Goal: Navigation & Orientation: Find specific page/section

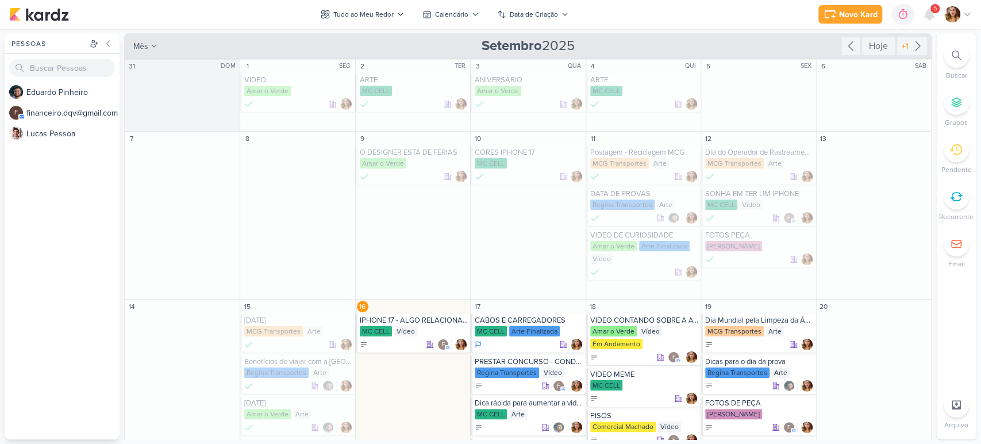
scroll to position [128, 0]
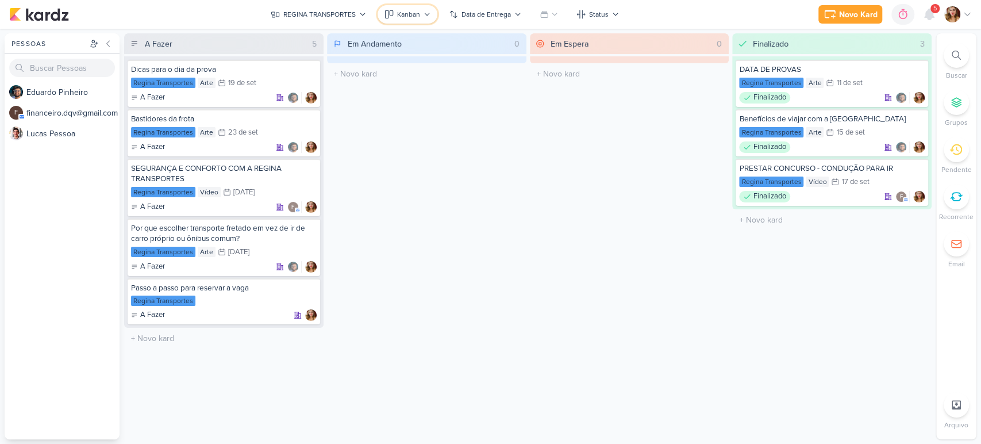
click at [427, 16] on icon at bounding box center [427, 14] width 7 height 7
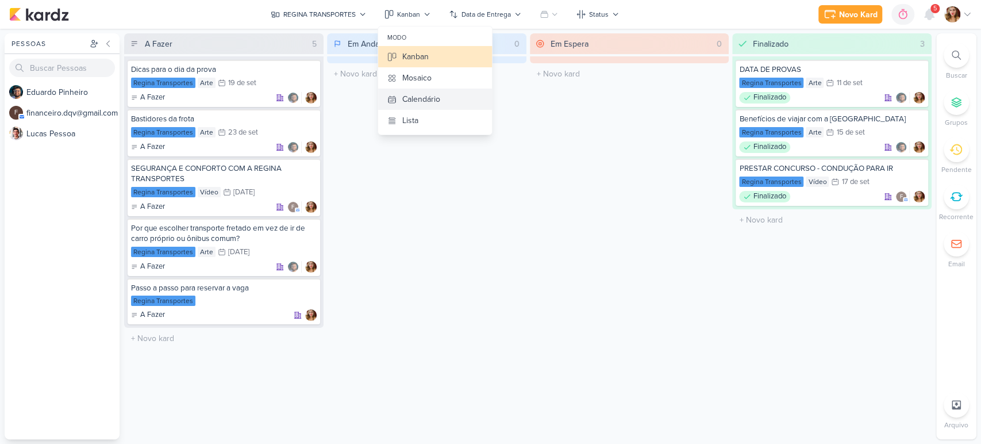
click at [440, 94] on div "Calendário" at bounding box center [421, 99] width 38 height 12
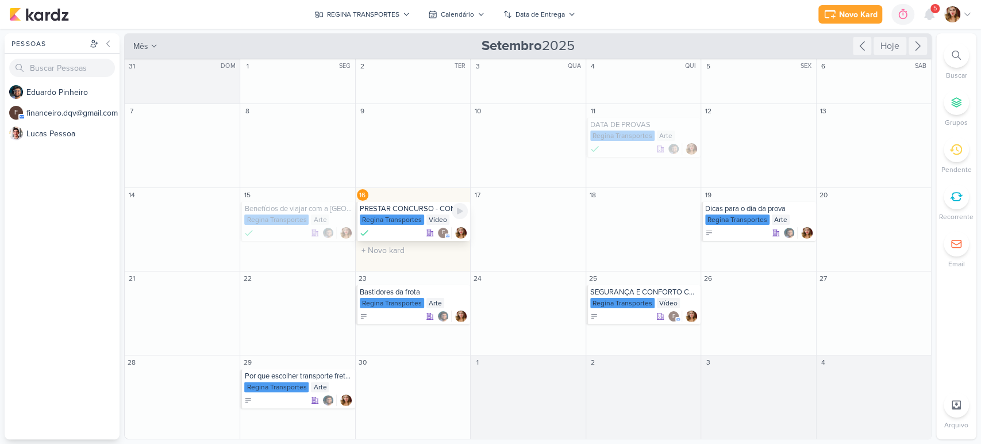
click at [446, 224] on div "Regina Transportes Vídeo" at bounding box center [414, 219] width 108 height 11
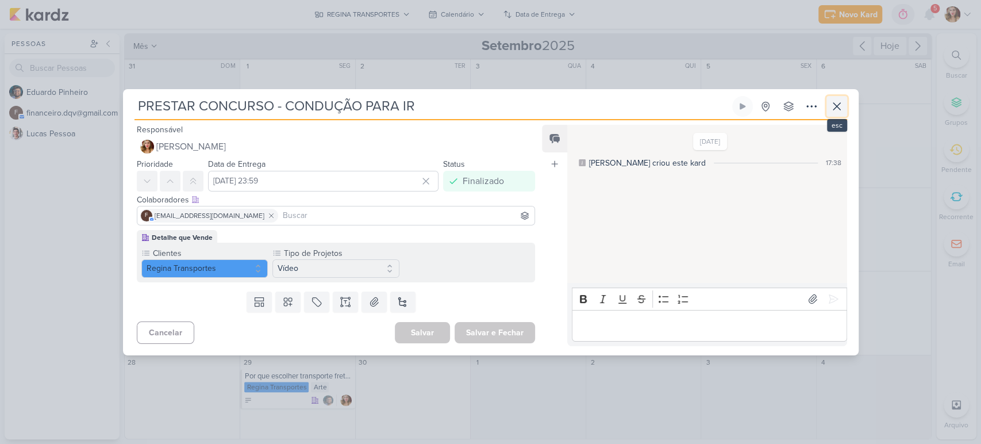
click at [838, 101] on icon at bounding box center [837, 106] width 14 height 14
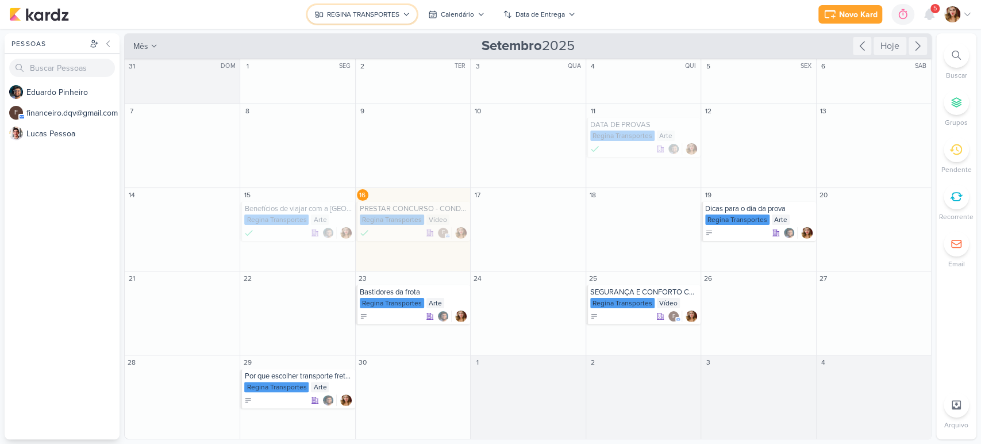
click at [386, 13] on div "REGINA TRANSPORTES" at bounding box center [363, 14] width 72 height 10
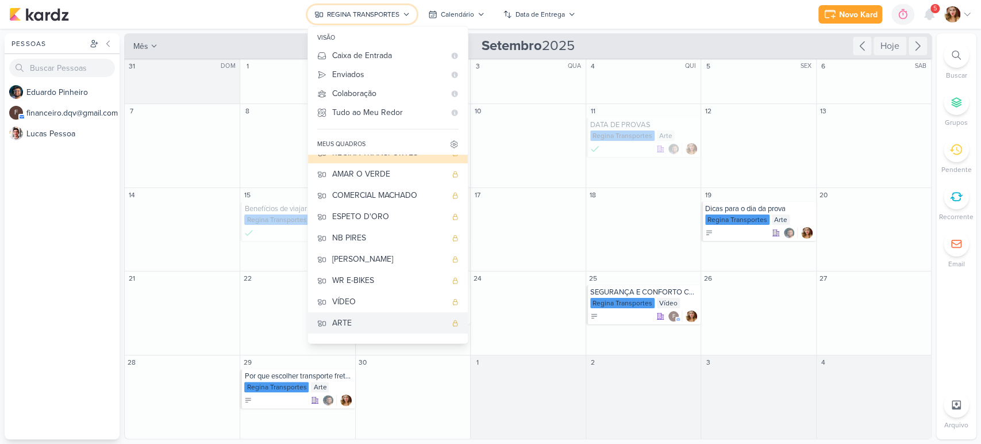
scroll to position [48, 0]
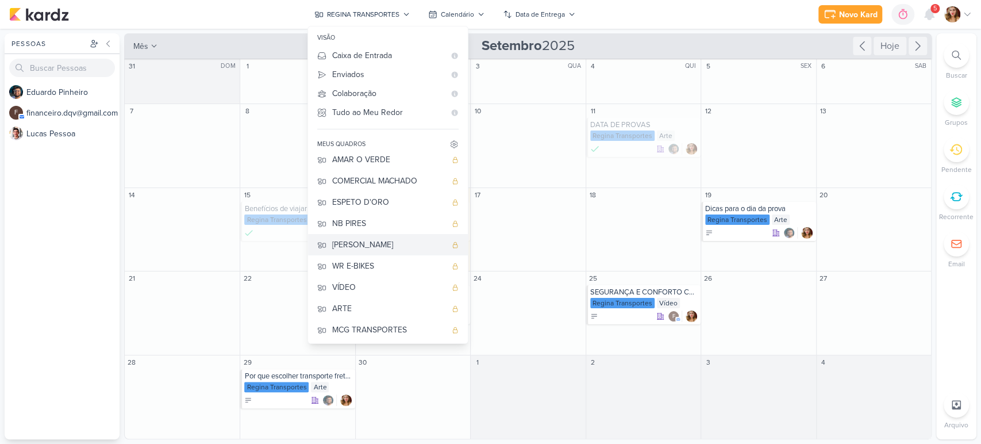
click at [401, 243] on div "[PERSON_NAME]" at bounding box center [389, 245] width 114 height 12
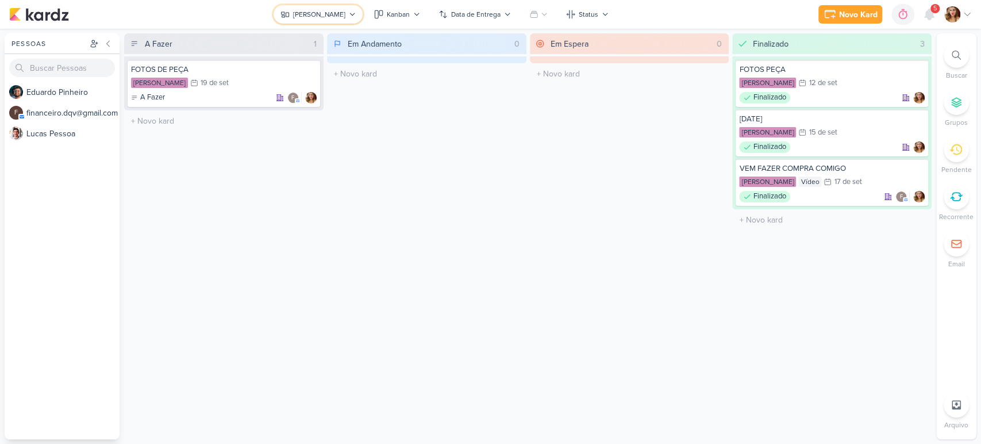
click at [301, 6] on button "[PERSON_NAME]" at bounding box center [318, 14] width 89 height 18
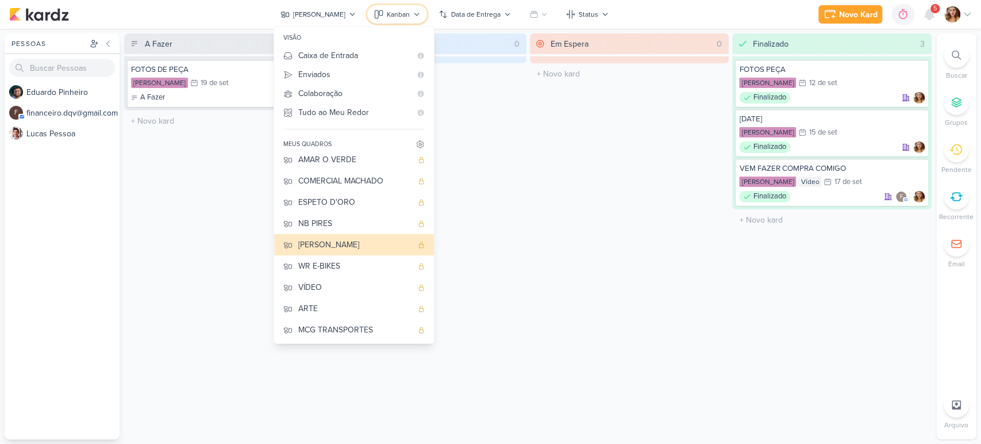
click at [408, 9] on button "Kanban" at bounding box center [397, 14] width 60 height 18
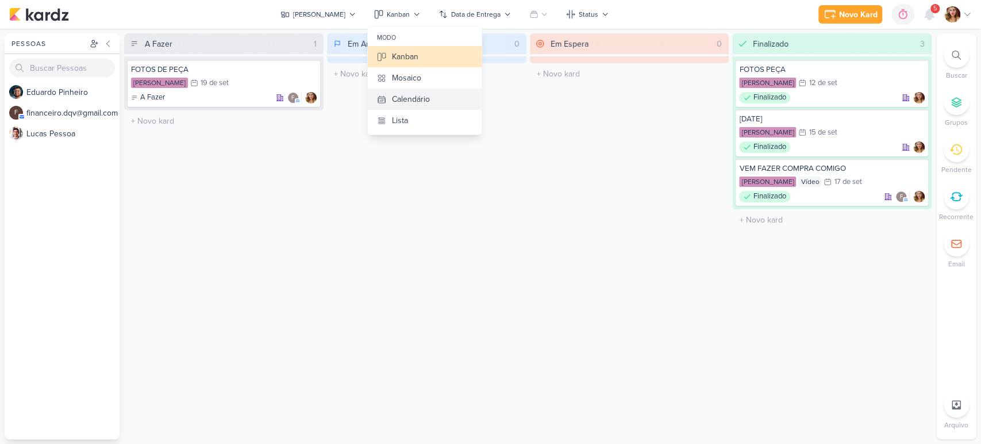
click at [440, 103] on button "Calendário" at bounding box center [425, 99] width 114 height 21
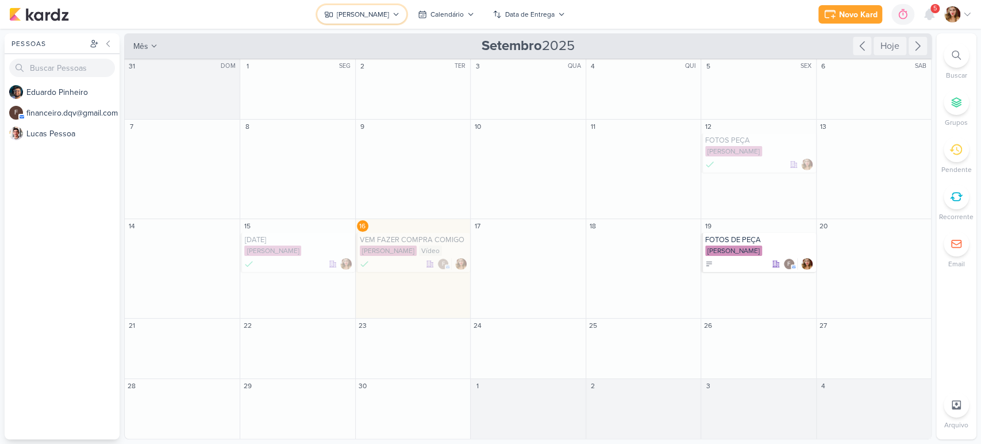
click at [389, 11] on button "[PERSON_NAME]" at bounding box center [361, 14] width 89 height 18
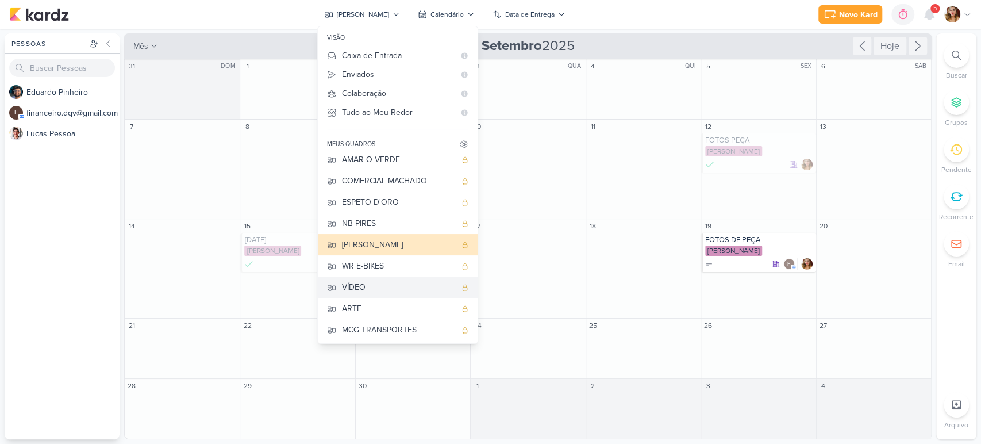
click at [404, 289] on div "VÍDEO" at bounding box center [399, 287] width 114 height 12
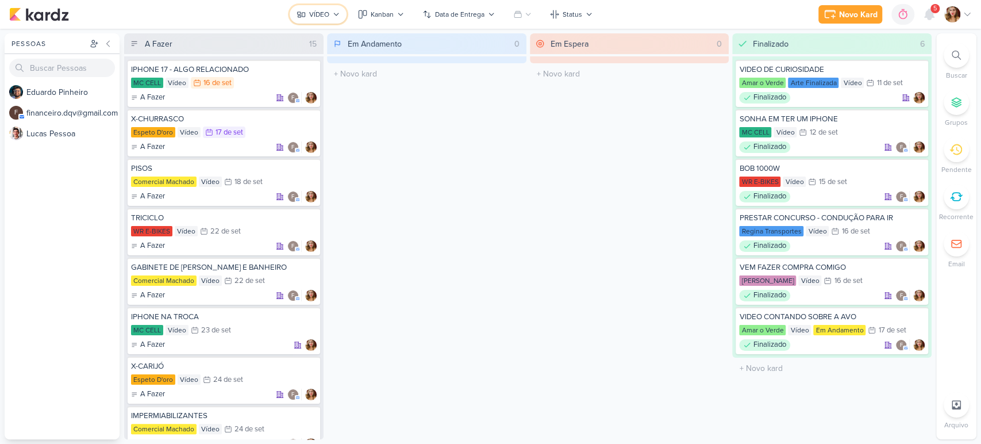
click at [312, 13] on div "VÍDEO" at bounding box center [319, 14] width 20 height 10
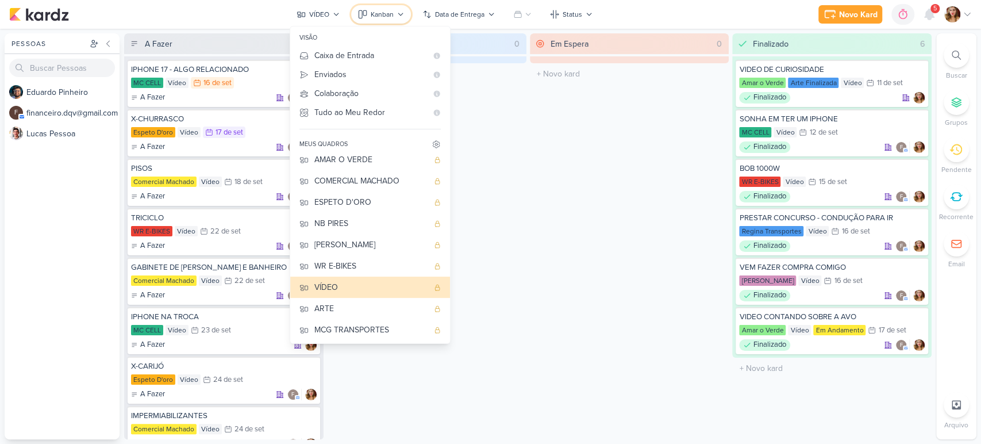
click at [391, 13] on div "Kanban" at bounding box center [382, 14] width 23 height 10
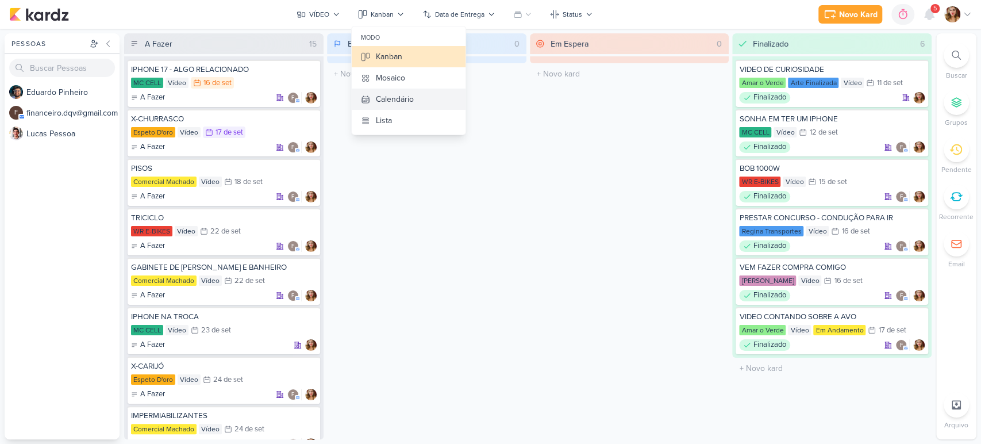
click at [386, 93] on div "Calendário" at bounding box center [395, 99] width 38 height 12
